Goal: Entertainment & Leisure: Consume media (video, audio)

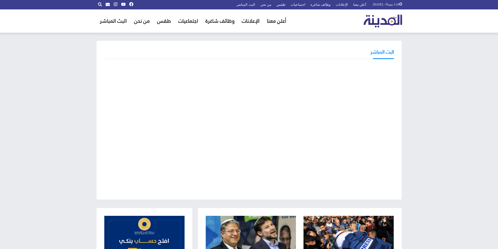
click at [295, 60] on div "البث المباشر" at bounding box center [249, 120] width 306 height 159
click at [257, 4] on link "البث المباشر" at bounding box center [246, 4] width 24 height 9
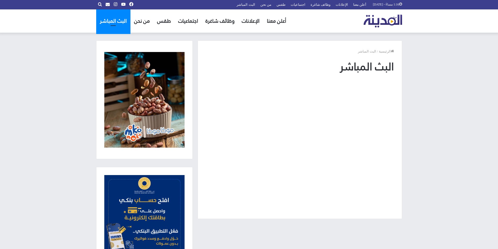
click at [105, 28] on link "البث المباشر" at bounding box center [113, 20] width 34 height 23
